Goal: Task Accomplishment & Management: Manage account settings

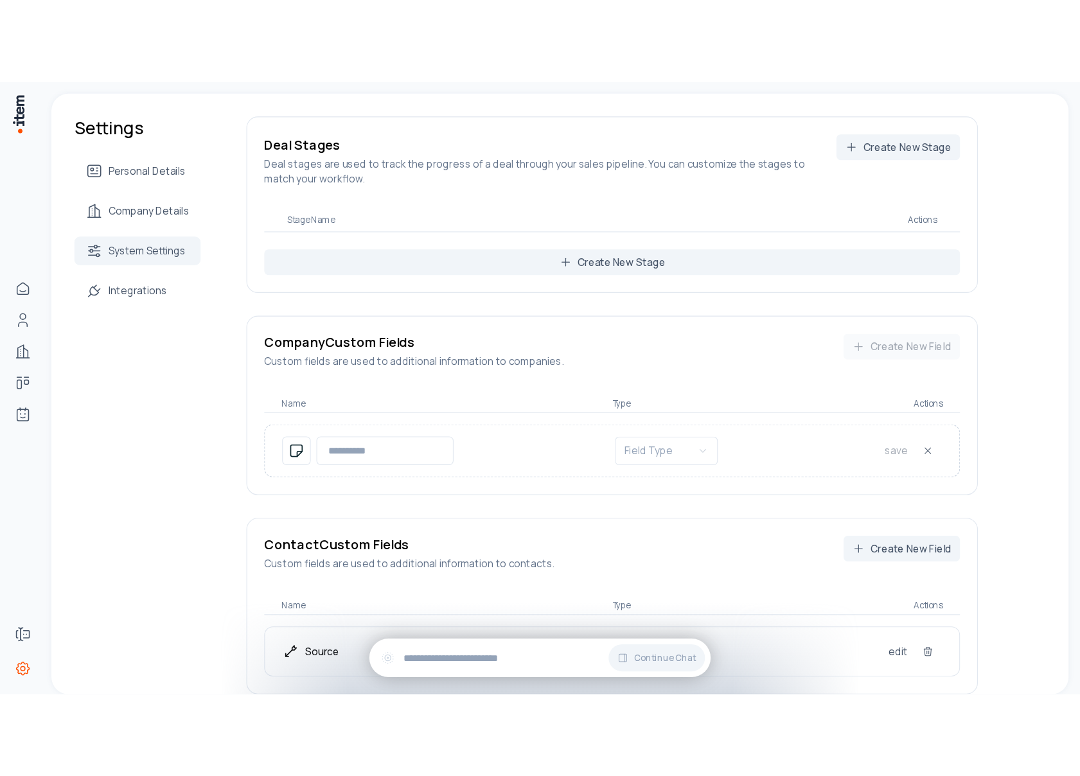
scroll to position [172, 0]
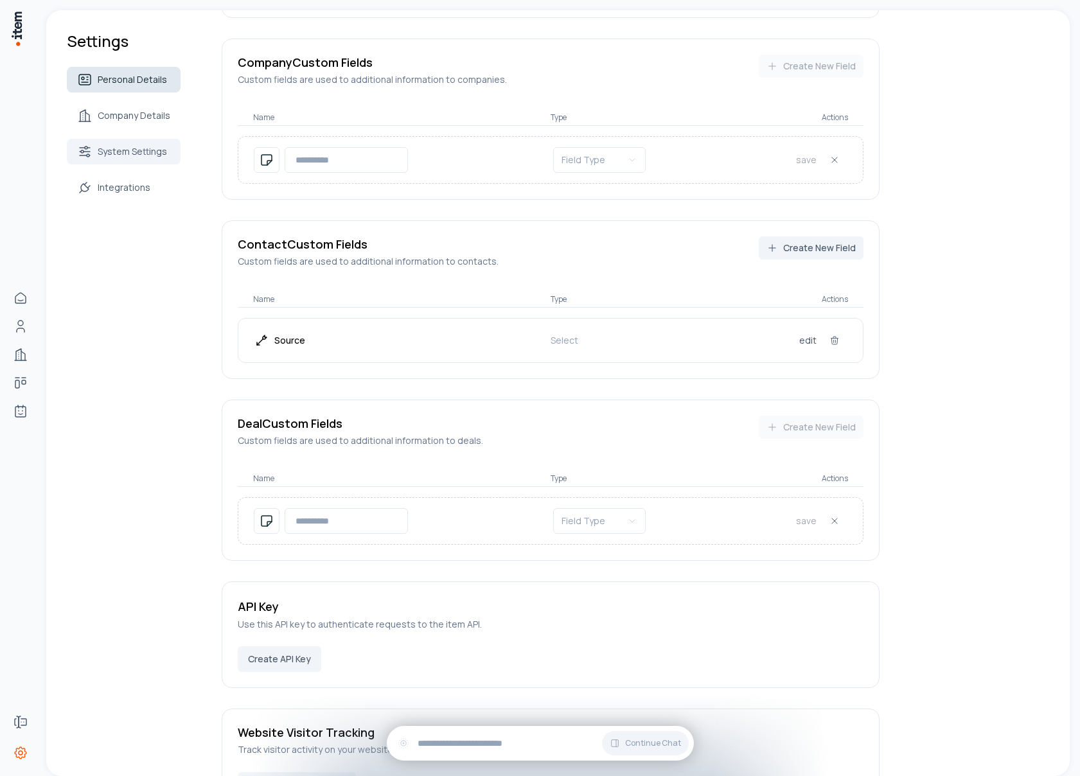
click at [112, 76] on span "Personal Details" at bounding box center [132, 79] width 69 height 13
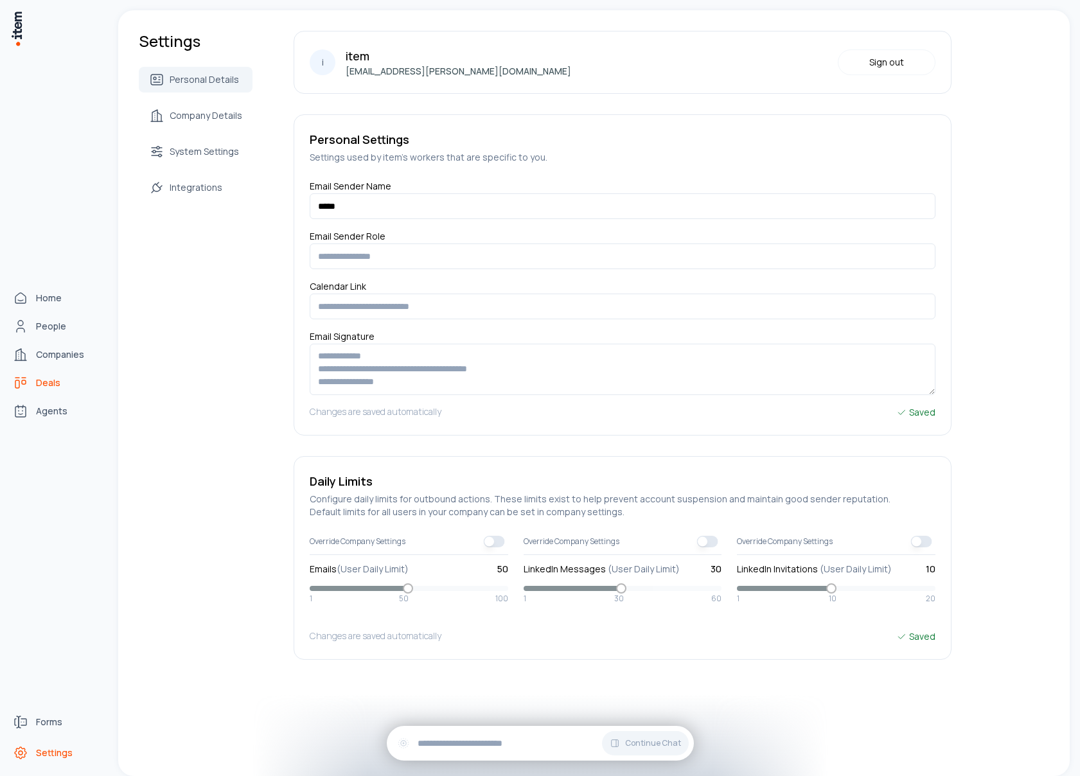
click at [26, 380] on icon "Deals" at bounding box center [20, 382] width 15 height 15
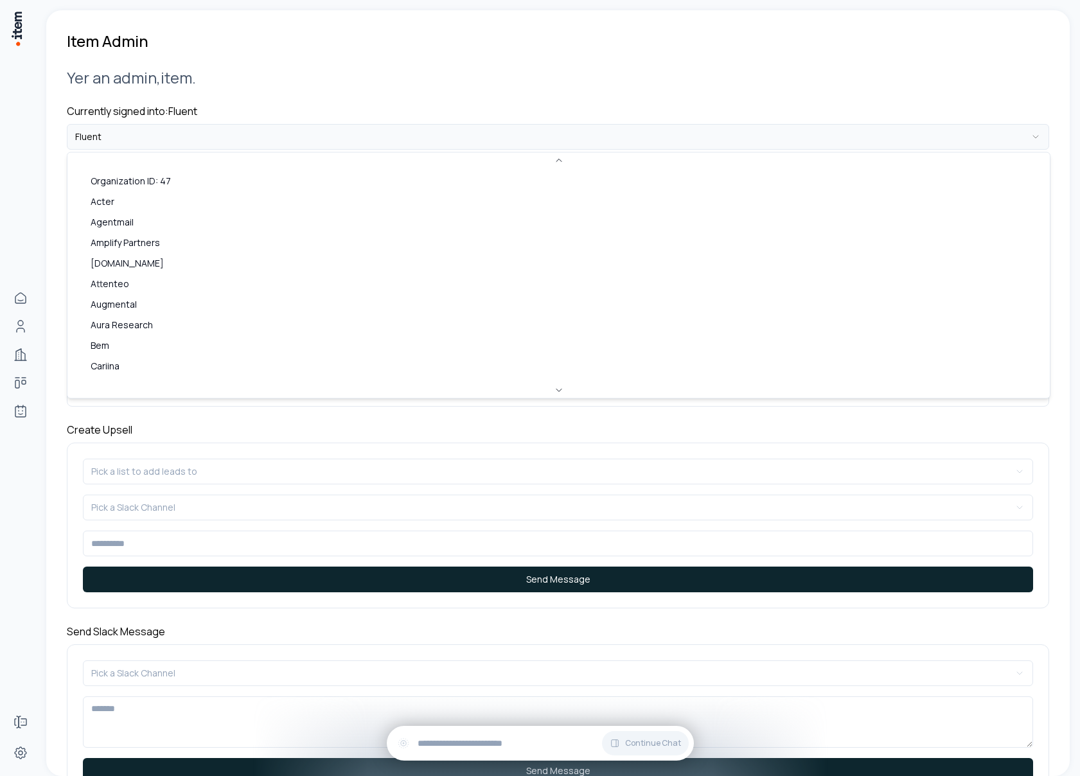
click at [170, 138] on html "**********" at bounding box center [540, 388] width 1080 height 776
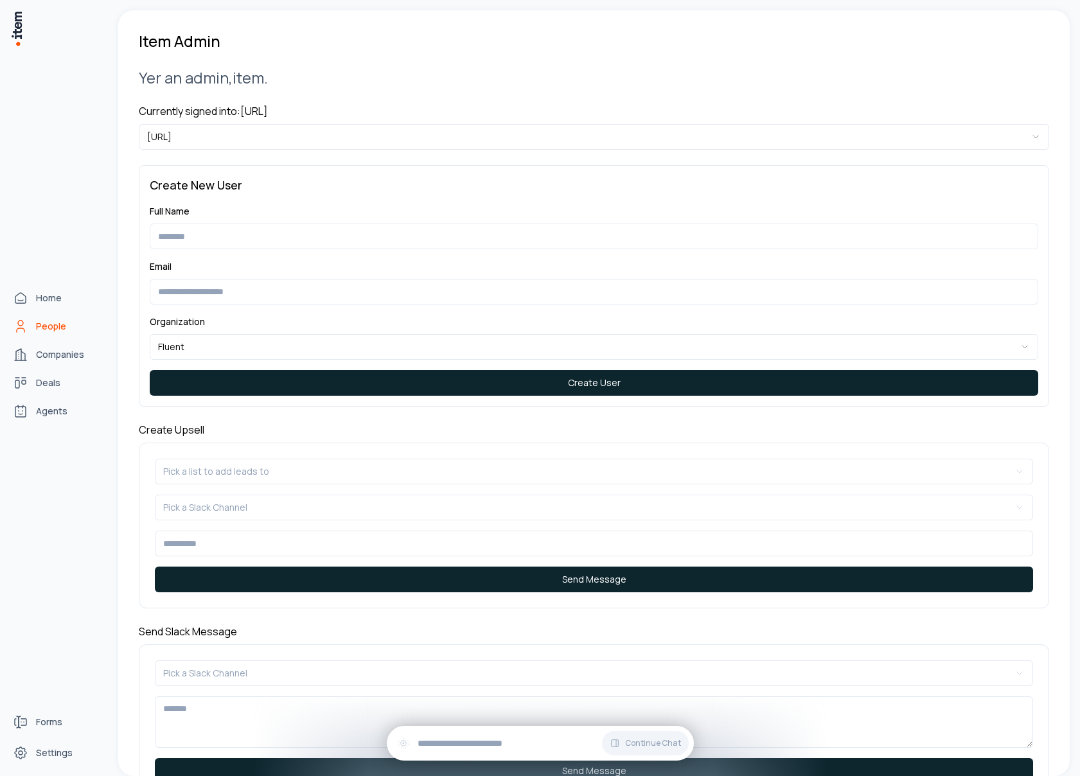
click at [51, 326] on span "People" at bounding box center [51, 326] width 30 height 13
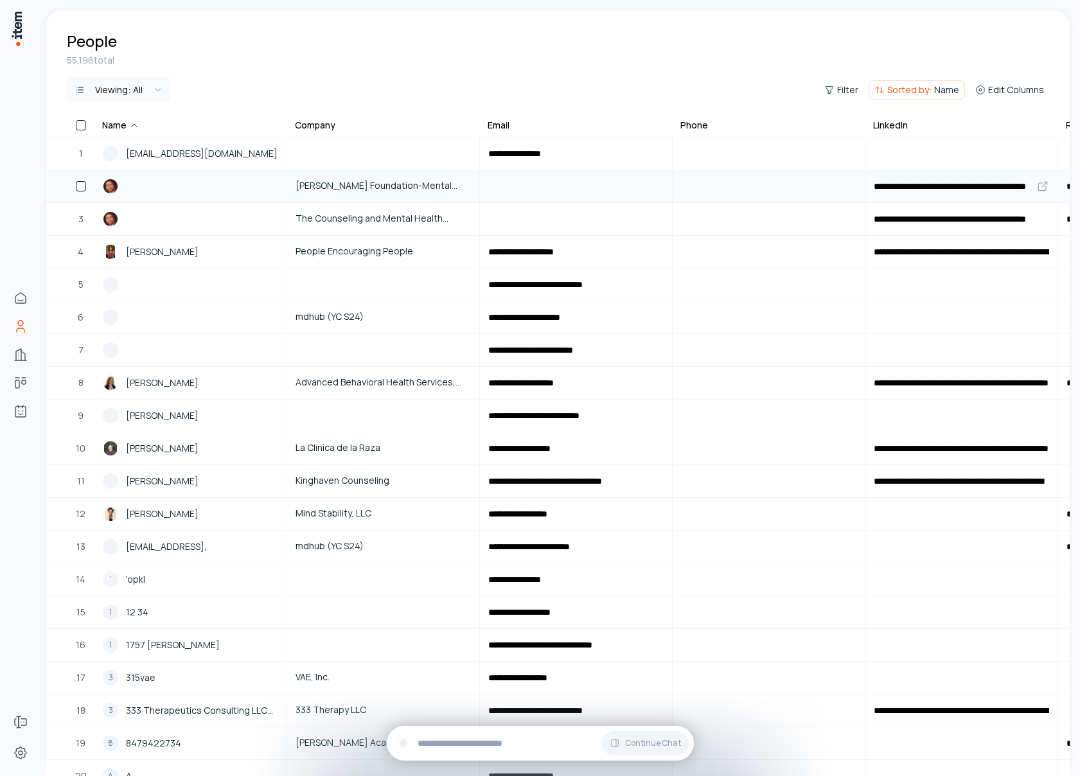
click at [84, 186] on button "button" at bounding box center [81, 186] width 10 height 10
click at [82, 216] on button "button" at bounding box center [81, 219] width 10 height 10
click at [82, 287] on button "button" at bounding box center [81, 285] width 10 height 10
click at [81, 313] on button "button" at bounding box center [81, 317] width 10 height 10
click at [83, 343] on div "7" at bounding box center [81, 350] width 28 height 31
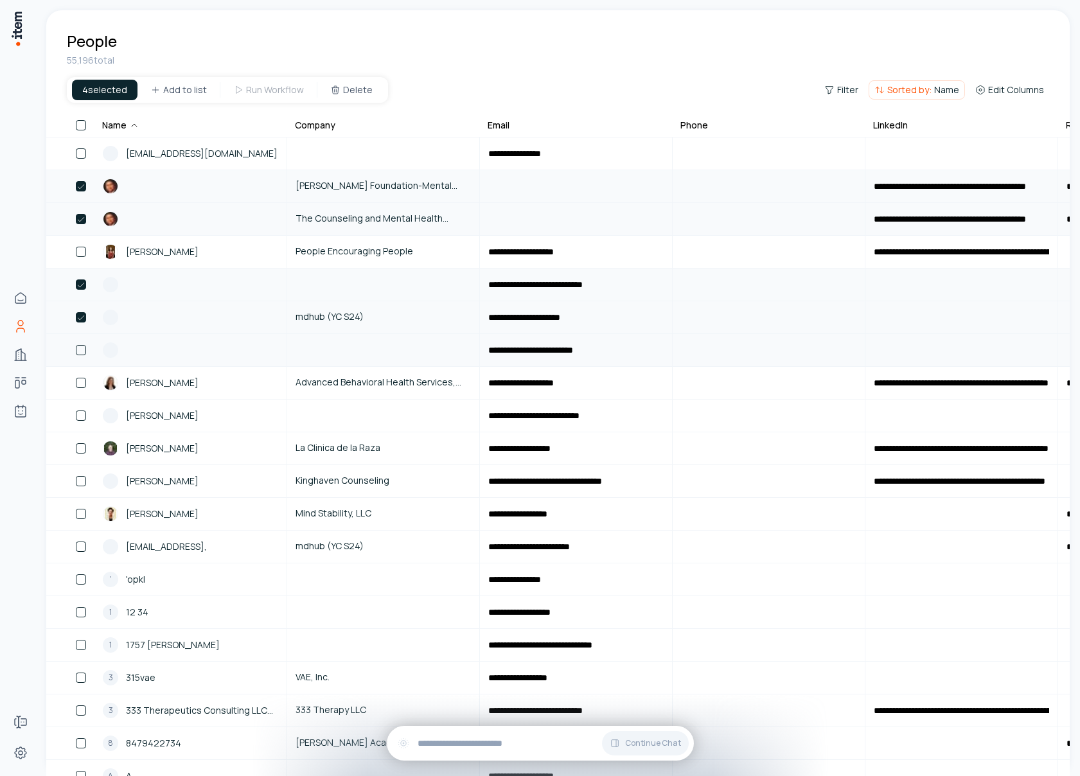
click at [82, 351] on button "button" at bounding box center [81, 350] width 10 height 10
click at [356, 90] on button "Delete" at bounding box center [350, 90] width 63 height 21
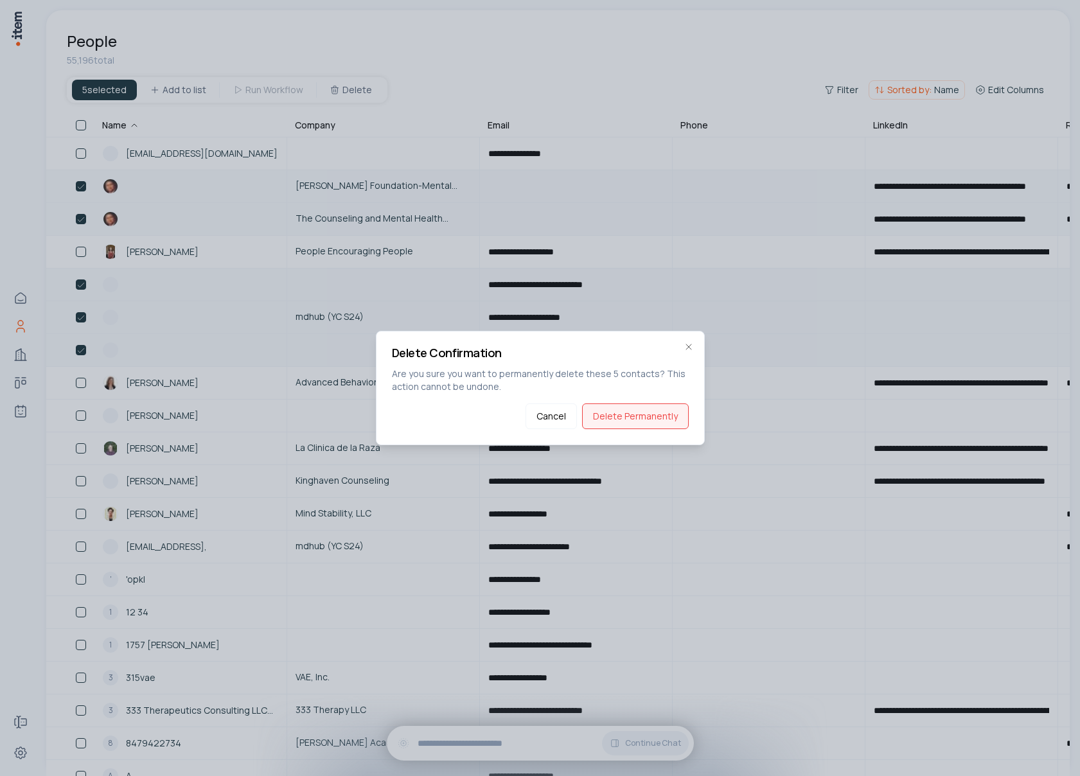
click at [643, 415] on button "Delete Permanently" at bounding box center [635, 417] width 107 height 26
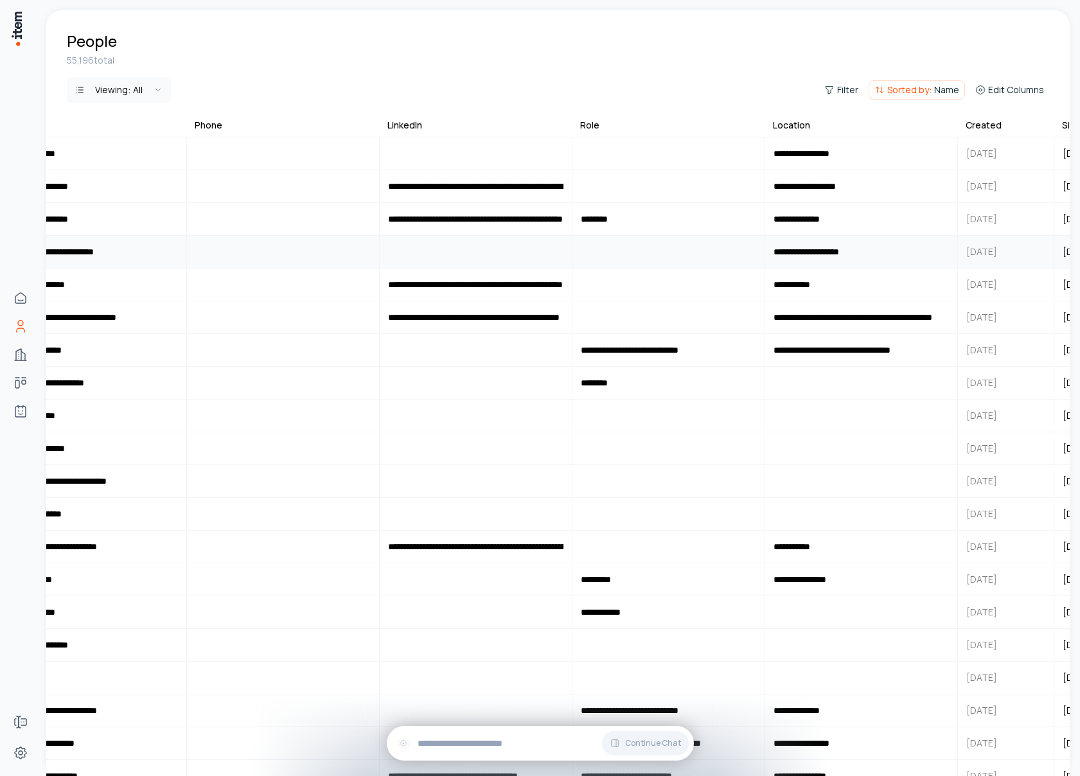
scroll to position [0, 674]
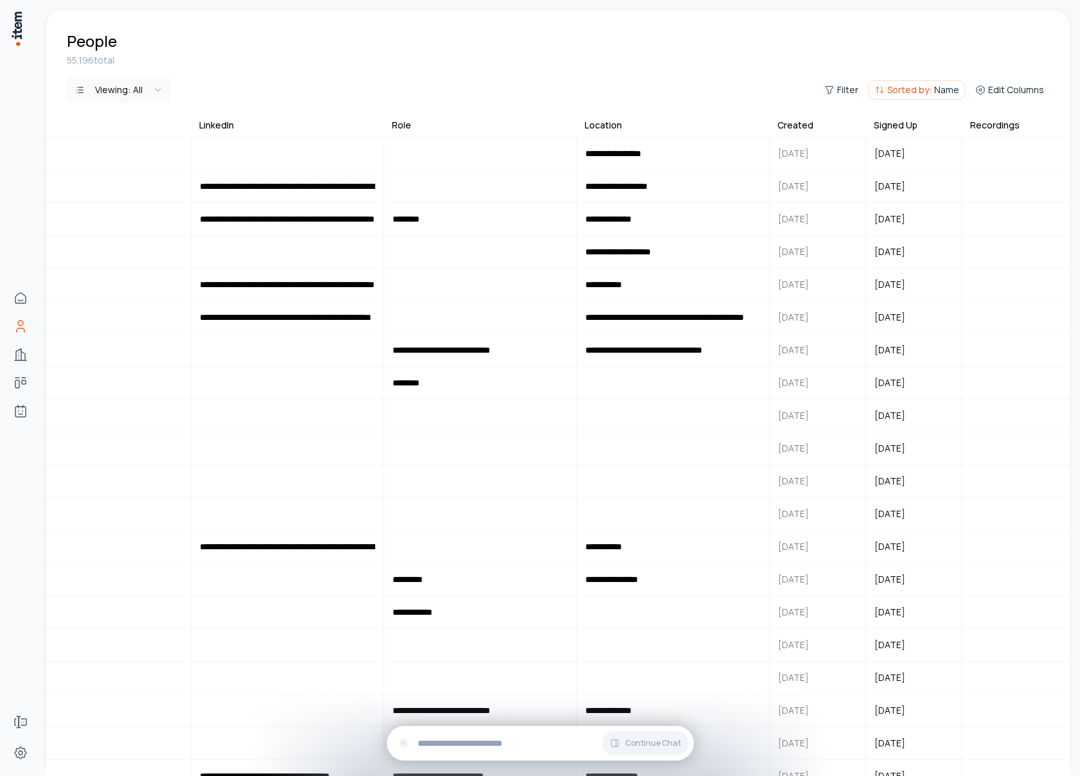
click at [809, 129] on div "Created" at bounding box center [796, 125] width 36 height 13
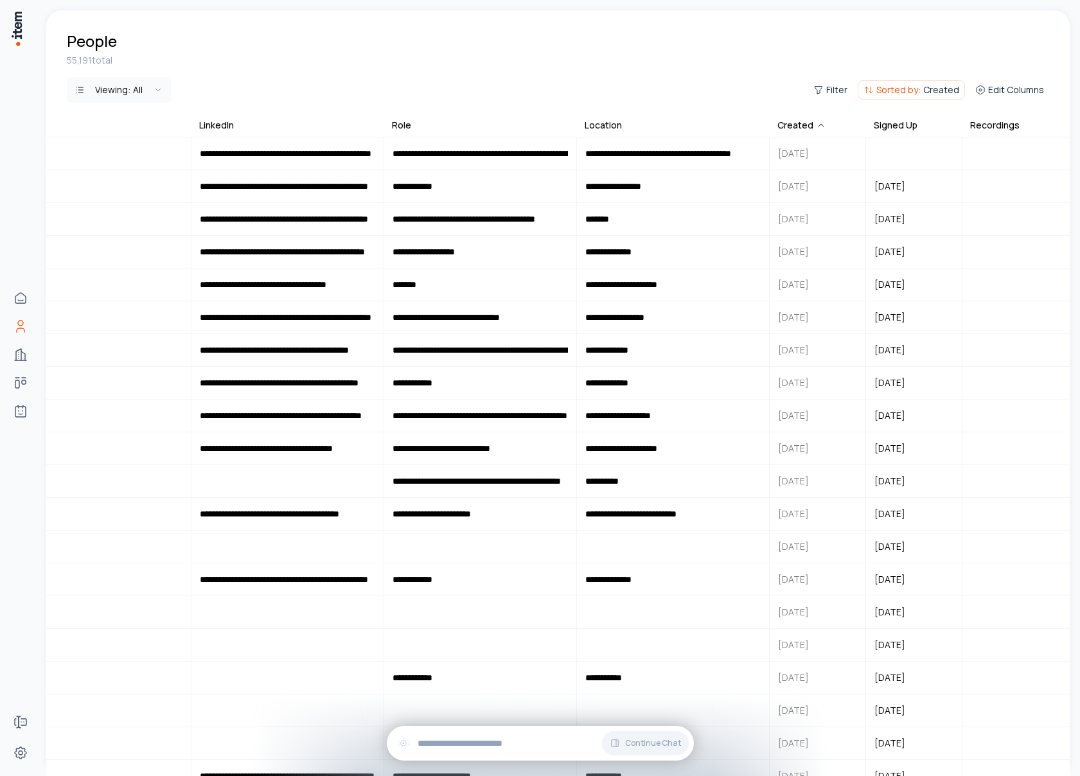
click at [812, 114] on div "55,191 total Viewing: All Filter Sorted by: Created Edit Columns" at bounding box center [558, 86] width 1024 height 64
click at [804, 125] on div "Created" at bounding box center [802, 125] width 49 height 13
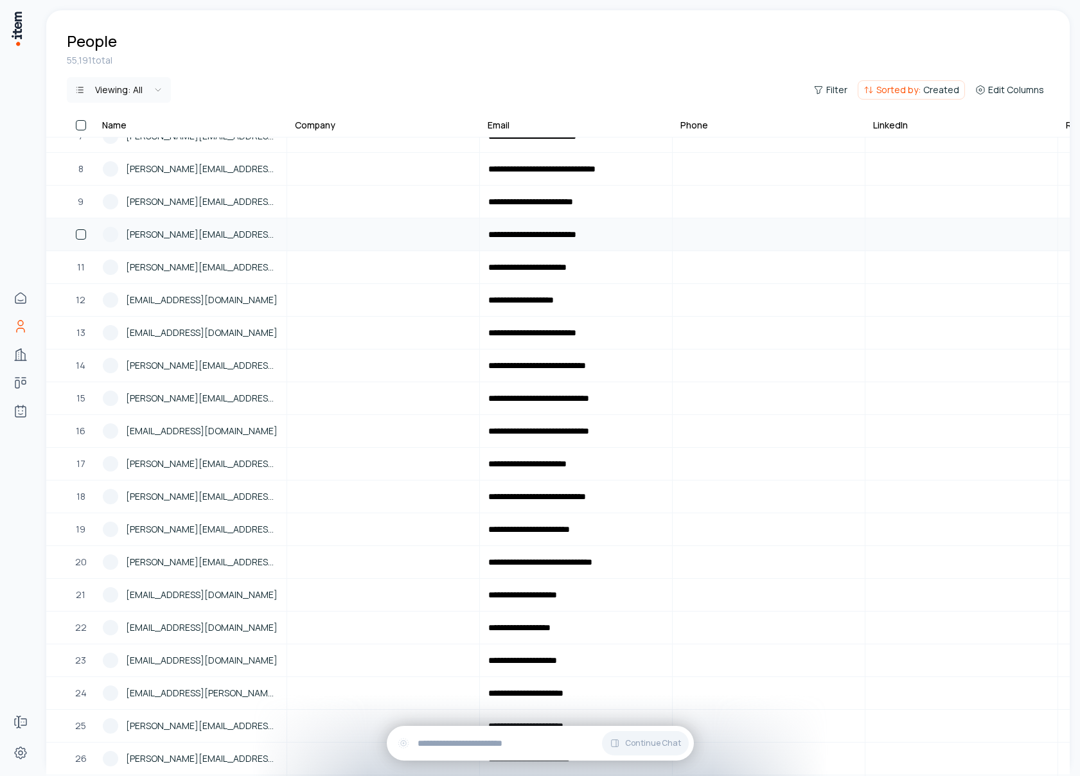
scroll to position [0, 0]
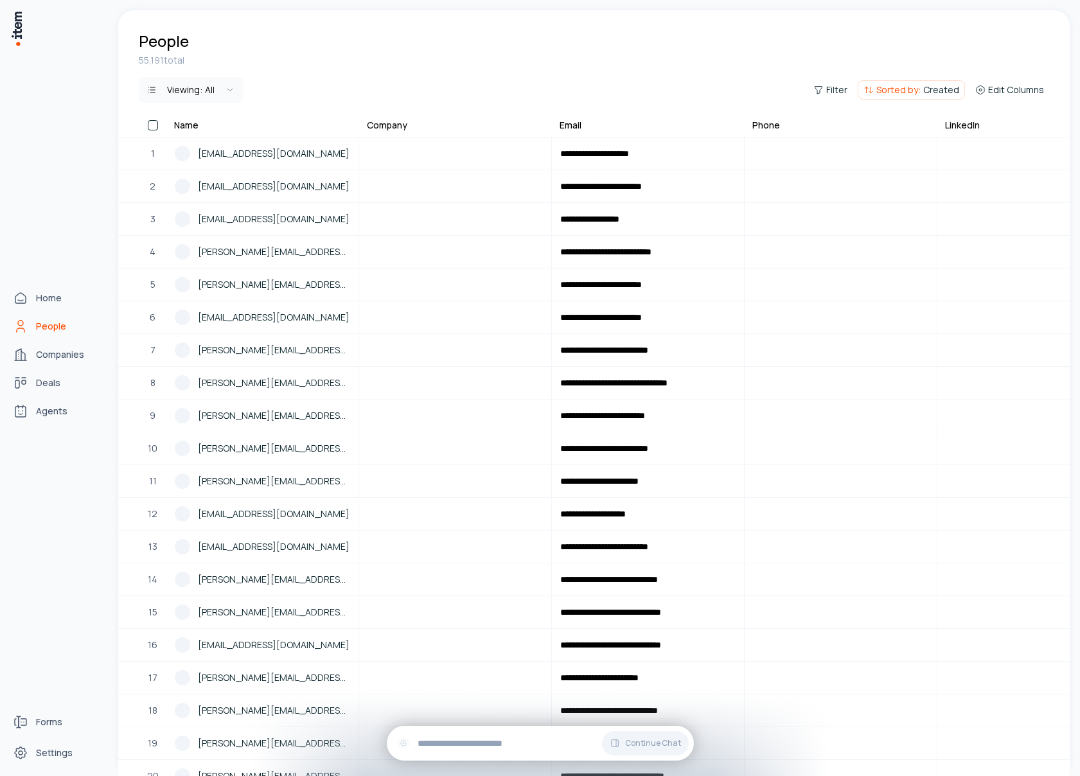
click at [17, 30] on img at bounding box center [16, 28] width 13 height 37
